Goal: Task Accomplishment & Management: Complete application form

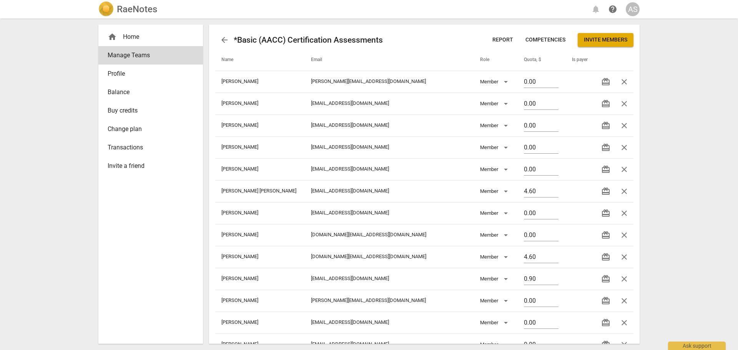
click at [144, 9] on h2 "RaeNotes" at bounding box center [137, 9] width 40 height 11
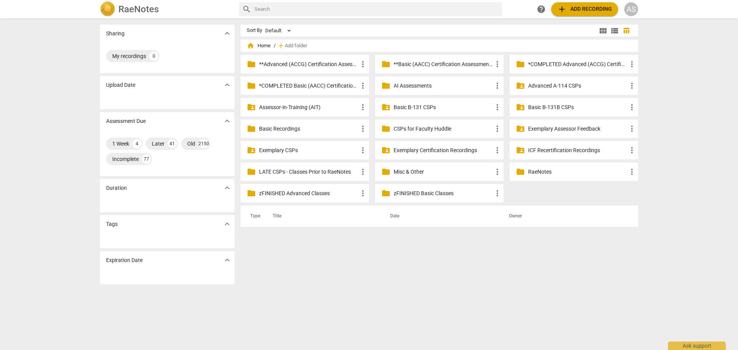
click at [548, 87] on p "Advanced A-114 CSPs" at bounding box center [577, 86] width 99 height 8
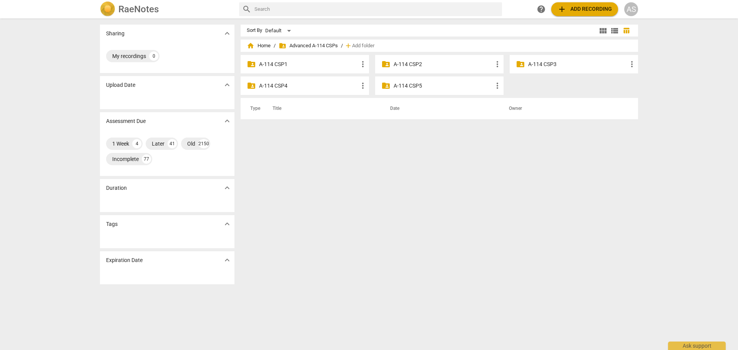
click at [538, 65] on p "A-114 CSP3" at bounding box center [577, 64] width 99 height 8
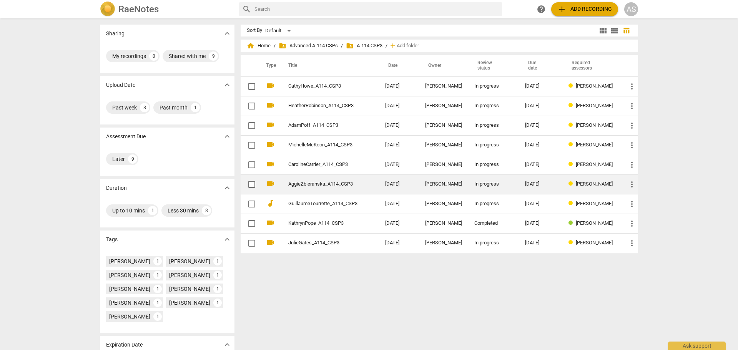
click at [521, 185] on td "[DATE]" at bounding box center [540, 185] width 43 height 20
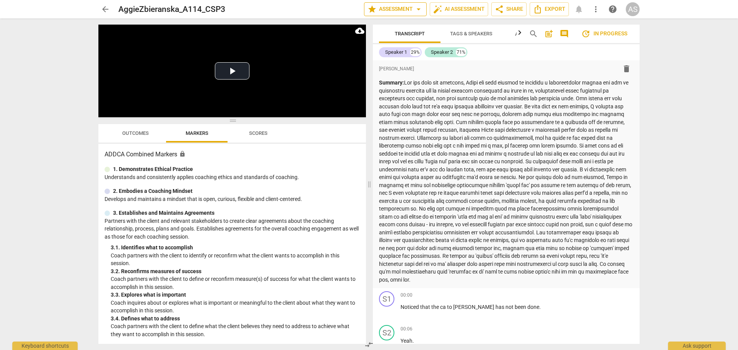
click at [409, 13] on span "star Assessment arrow_drop_down" at bounding box center [396, 9] width 56 height 9
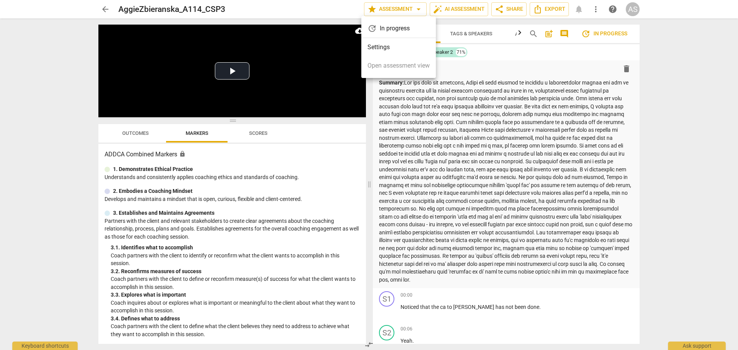
click at [399, 47] on li "Settings" at bounding box center [398, 47] width 75 height 18
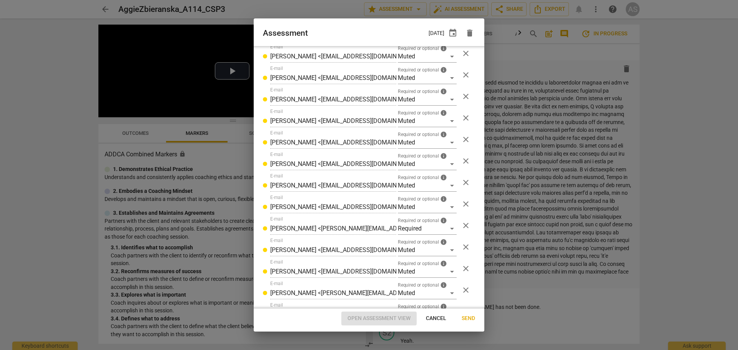
scroll to position [275, 0]
click at [464, 205] on span "close" at bounding box center [465, 204] width 9 height 9
radio input "false"
type input "[PERSON_NAME] <[EMAIL_ADDRESS][DOMAIN_NAME]>"
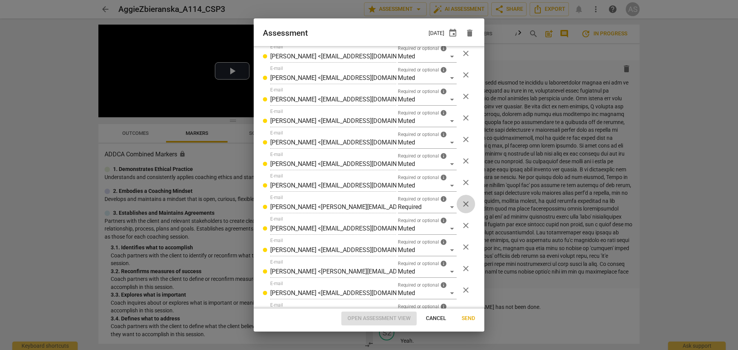
type input "[PERSON_NAME] <[PERSON_NAME][EMAIL_ADDRESS][DOMAIN_NAME]>"
type input "[PERSON_NAME] <[EMAIL_ADDRESS][DOMAIN_NAME]>"
type input "[PERSON_NAME] <[PERSON_NAME][EMAIL_ADDRESS][PERSON_NAME][DOMAIN_NAME]>"
type input "[PERSON_NAME] <[EMAIL_ADDRESS][DOMAIN_NAME]>"
type input "[PERSON_NAME] <[PERSON_NAME][EMAIL_ADDRESS][DOMAIN_NAME]>"
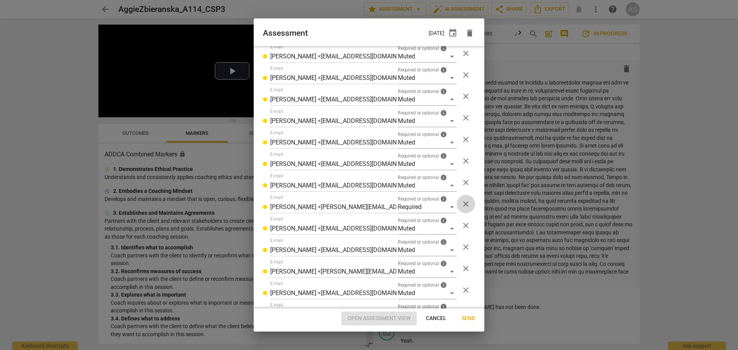
type input "[PERSON_NAME] <[EMAIL_ADDRESS][DOMAIN_NAME]>"
type input "ADDCA Student Services <[EMAIL_ADDRESS][DOMAIN_NAME]>"
type input "[PERSON_NAME] <[PERSON_NAME][EMAIL_ADDRESS][DOMAIN_NAME]>"
type input "[PERSON_NAME] <[EMAIL_ADDRESS][DOMAIN_NAME]>"
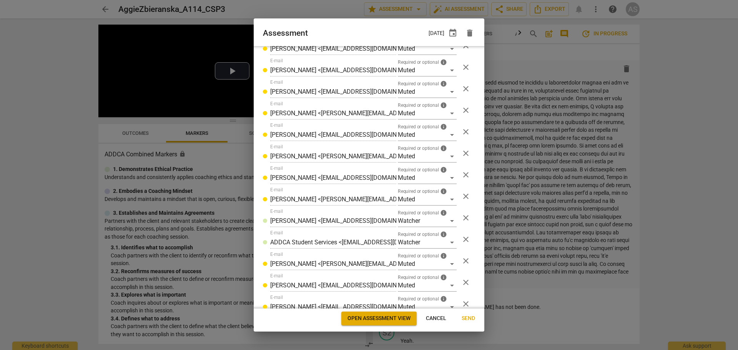
scroll to position [446, 0]
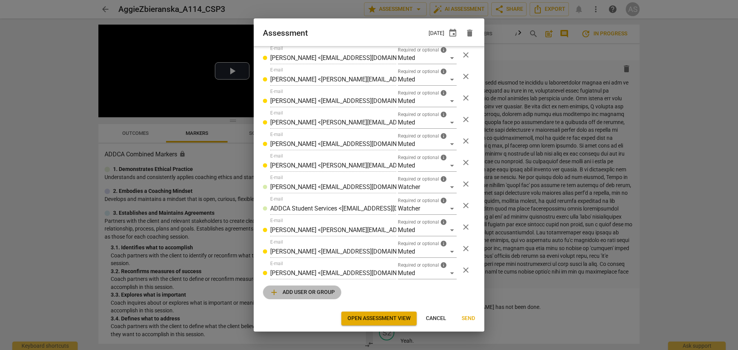
click at [311, 288] on span "add Add user or group" at bounding box center [302, 292] width 65 height 9
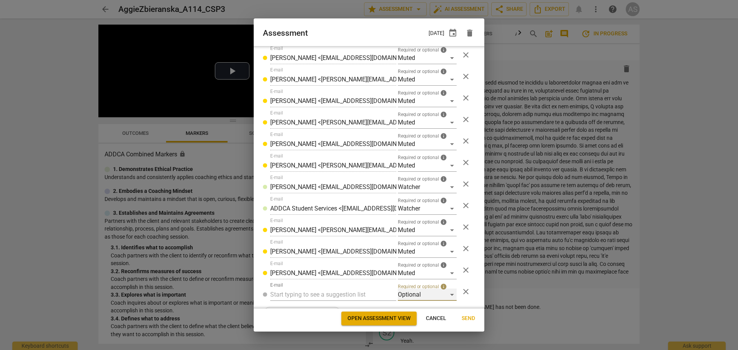
click at [405, 291] on div "Optional" at bounding box center [427, 295] width 59 height 12
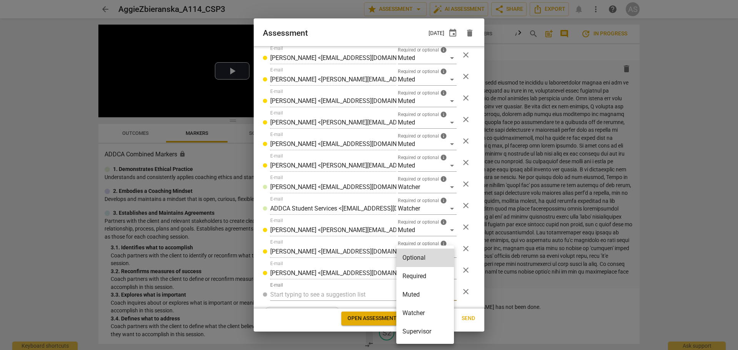
drag, startPoint x: 413, startPoint y: 278, endPoint x: 402, endPoint y: 286, distance: 13.5
click at [414, 279] on li "Required" at bounding box center [425, 276] width 58 height 18
radio input "false"
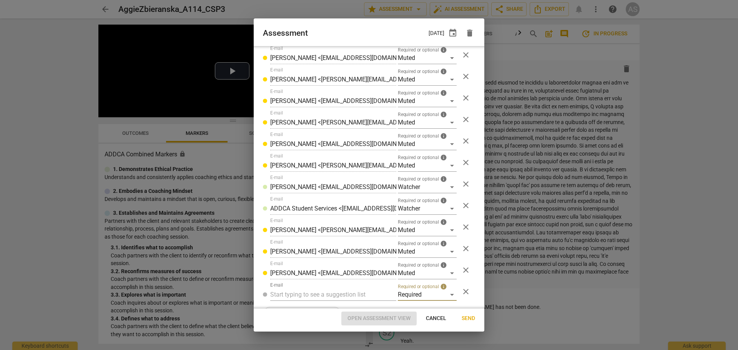
click at [341, 295] on input "text" at bounding box center [333, 295] width 126 height 12
type input "[PERSON_NAME]"
click at [340, 303] on div "[PERSON_NAME] < [PERSON_NAME] [DOMAIN_NAME]>" at bounding box center [349, 310] width 159 height 18
radio input "false"
type input "[PERSON_NAME] <[PERSON_NAME][EMAIL_ADDRESS][DOMAIN_NAME]>"
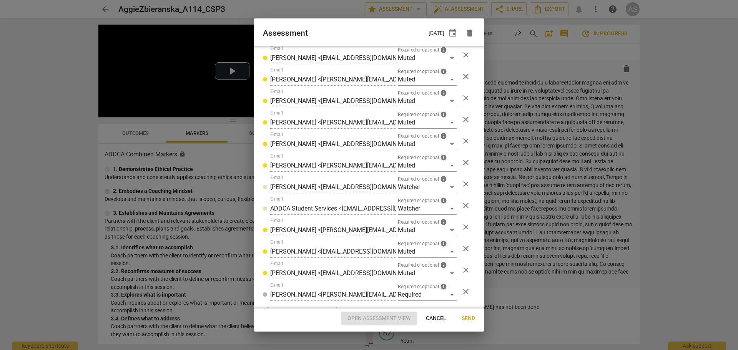
click at [471, 317] on span "Send" at bounding box center [468, 319] width 13 height 8
radio input "false"
type input "[PERSON_NAME] <[PERSON_NAME][EMAIL_ADDRESS][DOMAIN_NAME]>"
type input "[PERSON_NAME] <[EMAIL_ADDRESS][DOMAIN_NAME]>"
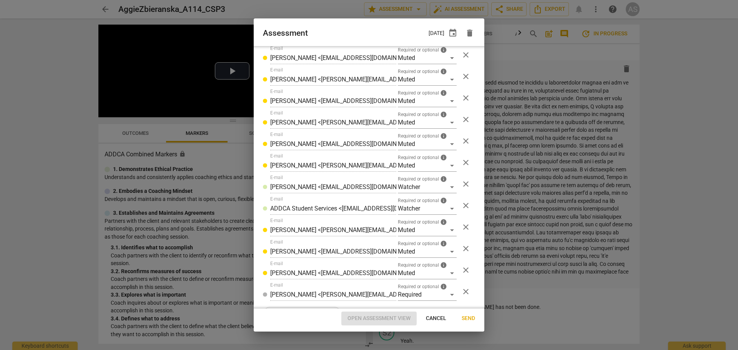
type input "[PERSON_NAME] <[PERSON_NAME][EMAIL_ADDRESS][DOMAIN_NAME]>"
type input "[PERSON_NAME] <[EMAIL_ADDRESS][DOMAIN_NAME]>"
type input "[PERSON_NAME] <[PERSON_NAME][EMAIL_ADDRESS][PERSON_NAME][DOMAIN_NAME]>"
type input "[PERSON_NAME] <[EMAIL_ADDRESS][DOMAIN_NAME]>"
type input "[PERSON_NAME] <[PERSON_NAME][EMAIL_ADDRESS][DOMAIN_NAME]>"
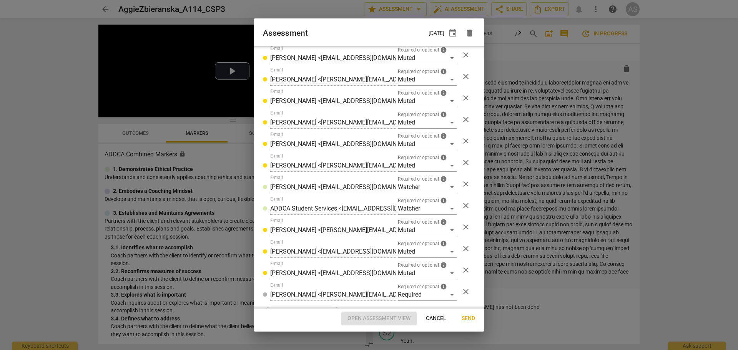
type input "[PERSON_NAME] <[EMAIL_ADDRESS][DOMAIN_NAME]>"
type input "ADDCA Student Services <[EMAIL_ADDRESS][DOMAIN_NAME]>"
type input "[PERSON_NAME] <[PERSON_NAME][EMAIL_ADDRESS][DOMAIN_NAME]>"
type input "[PERSON_NAME] <[EMAIL_ADDRESS][DOMAIN_NAME]>"
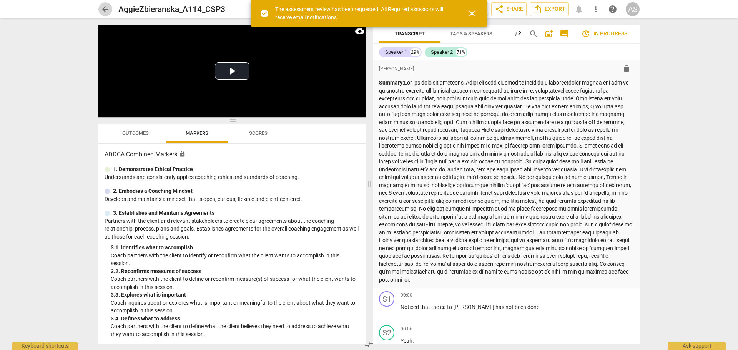
click at [101, 10] on span "arrow_back" at bounding box center [105, 9] width 9 height 9
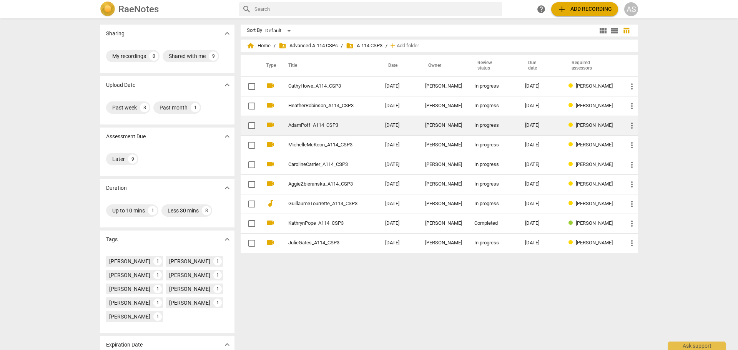
click at [458, 124] on div "[PERSON_NAME]" at bounding box center [443, 126] width 37 height 6
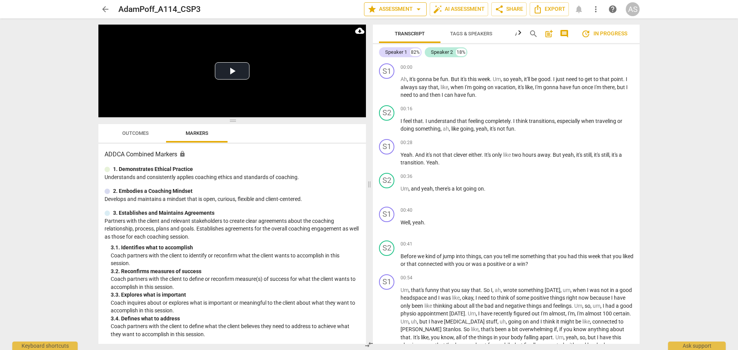
click at [382, 10] on span "star Assessment arrow_drop_down" at bounding box center [396, 9] width 56 height 9
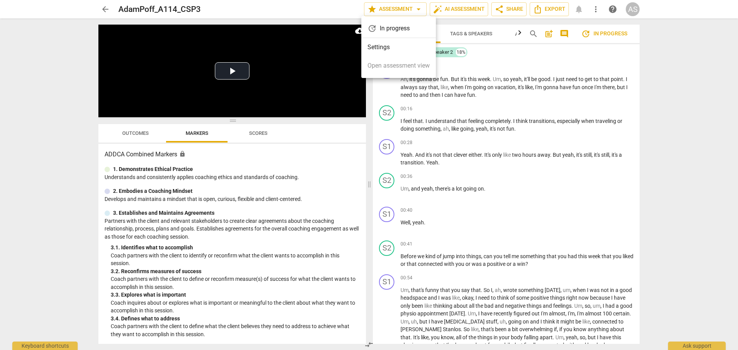
click at [393, 52] on li "Settings" at bounding box center [398, 47] width 75 height 18
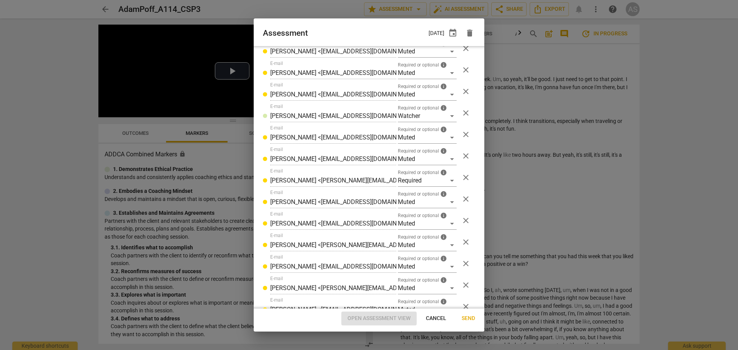
scroll to position [468, 0]
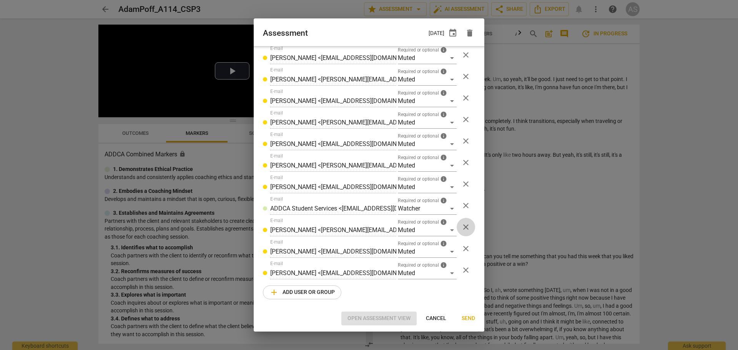
click at [462, 227] on span "close" at bounding box center [465, 227] width 9 height 9
radio input "false"
type input "[PERSON_NAME] <[EMAIL_ADDRESS][DOMAIN_NAME]>"
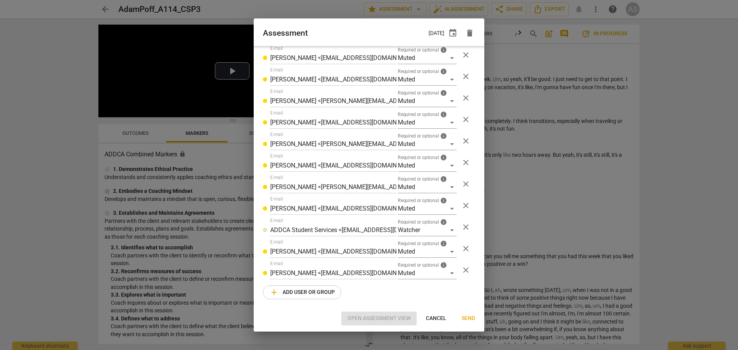
click at [311, 293] on span "add Add user or group" at bounding box center [302, 292] width 65 height 9
click at [422, 299] on div "Optional" at bounding box center [427, 295] width 59 height 12
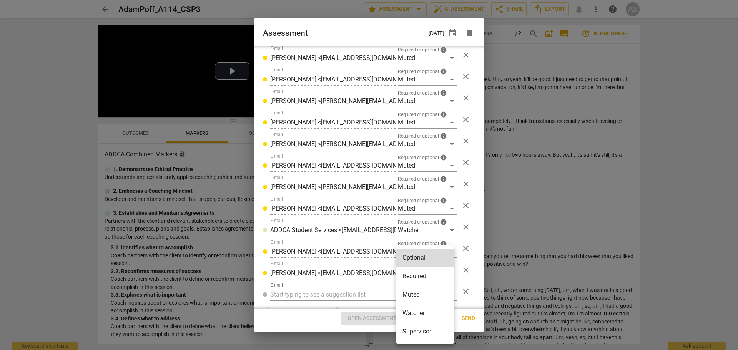
click at [413, 278] on li "Required" at bounding box center [425, 276] width 58 height 18
radio input "false"
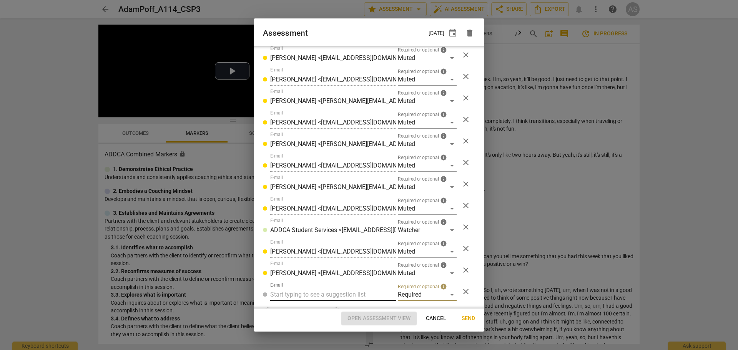
click at [325, 295] on input "text" at bounding box center [333, 295] width 126 height 12
type input "[PERSON_NAME]@"
click at [327, 308] on span "[PERSON_NAME]@" at bounding box center [353, 309] width 52 height 7
radio input "false"
type input "[PERSON_NAME] <[PERSON_NAME][EMAIL_ADDRESS][DOMAIN_NAME]>"
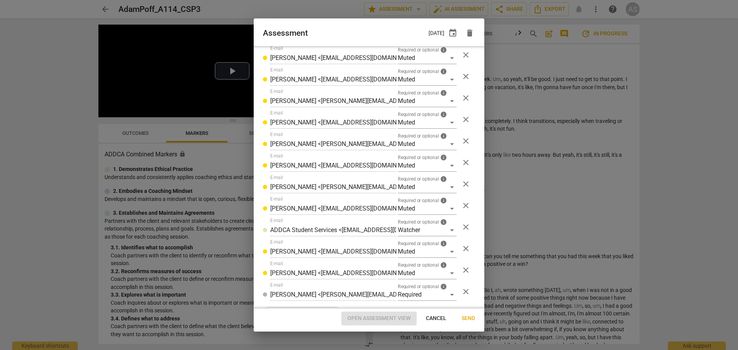
click at [467, 320] on span "Send" at bounding box center [468, 319] width 13 height 8
radio input "false"
type input "[PERSON_NAME] <[PERSON_NAME][EMAIL_ADDRESS][DOMAIN_NAME]>"
type input "[PERSON_NAME] <[EMAIL_ADDRESS][DOMAIN_NAME]>"
